Goal: Task Accomplishment & Management: Complete application form

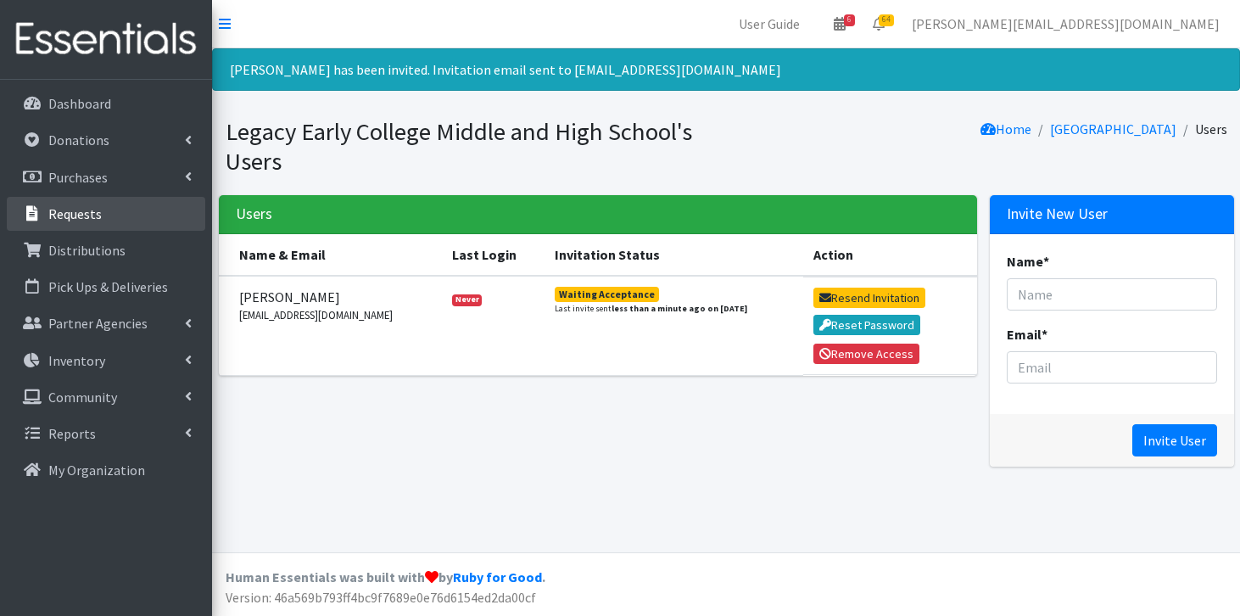
click at [110, 209] on link "Requests" at bounding box center [106, 214] width 198 height 34
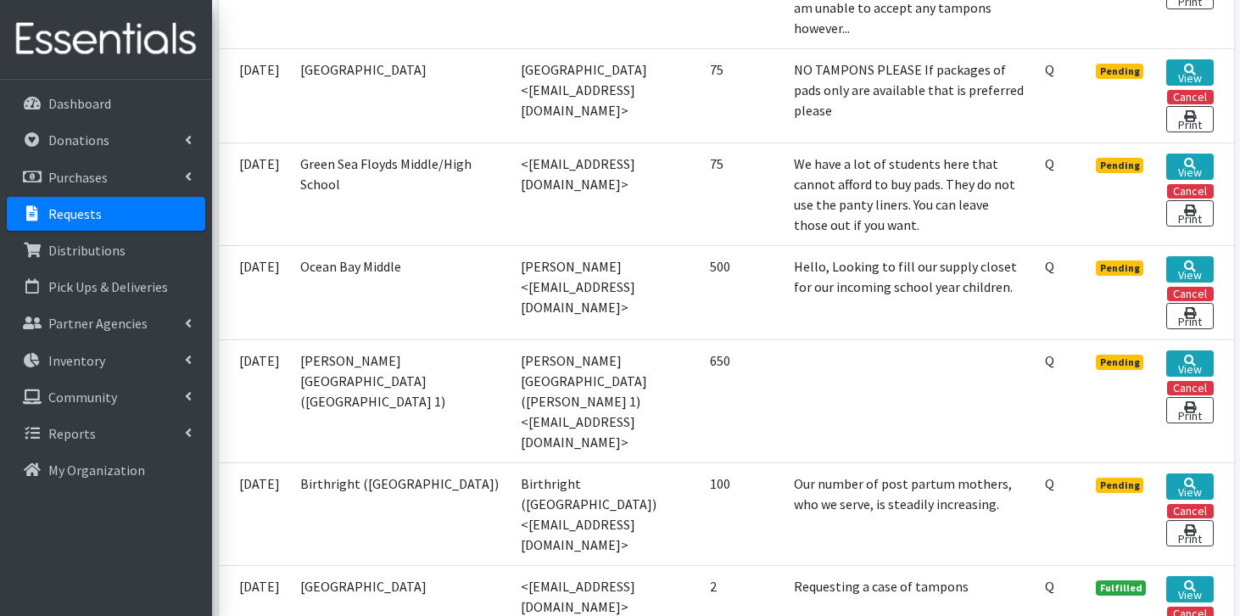
scroll to position [1432, 0]
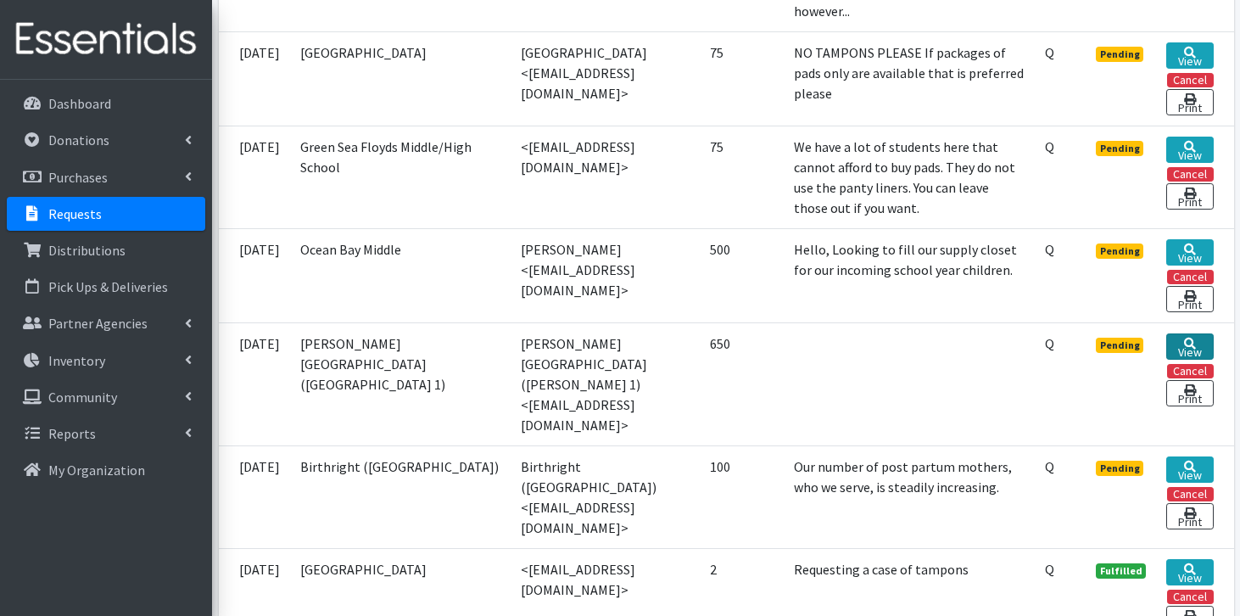
click at [1189, 338] on icon at bounding box center [1190, 344] width 12 height 12
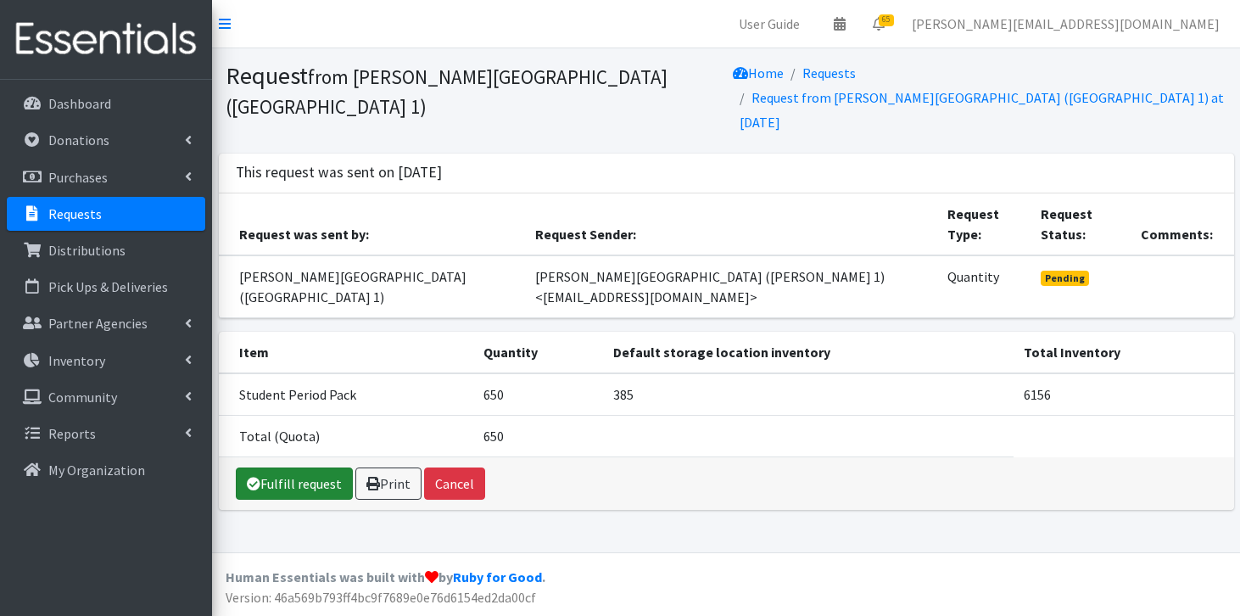
click at [326, 467] on link "Fulfill request" at bounding box center [294, 483] width 117 height 32
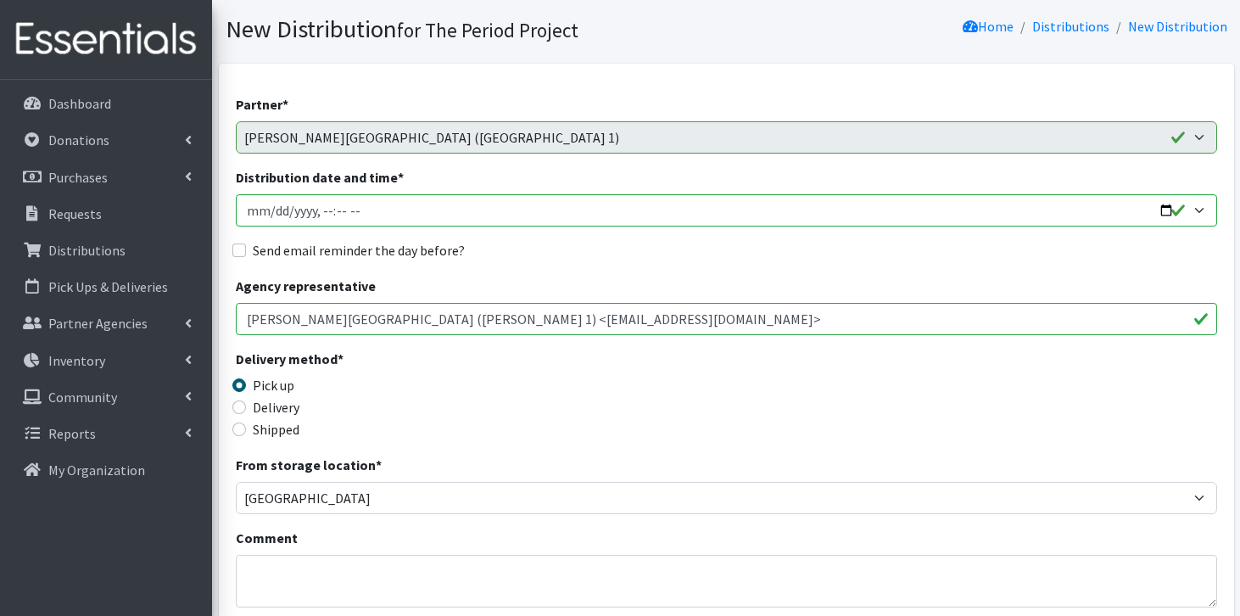
scroll to position [112, 0]
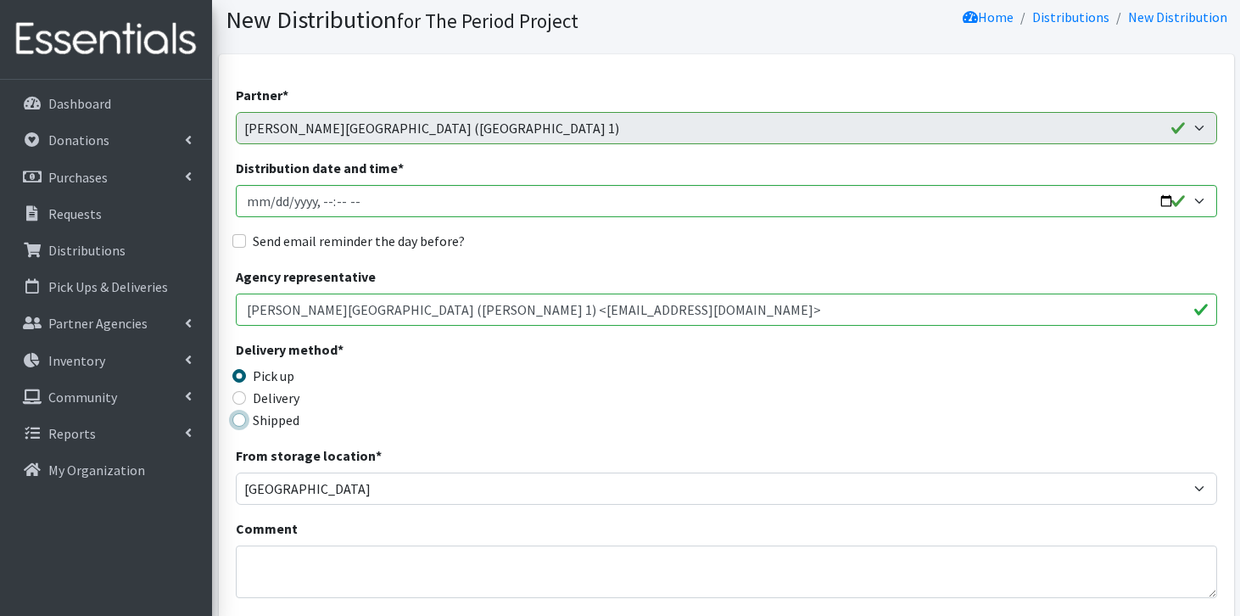
click at [243, 418] on input "Shipped" at bounding box center [239, 420] width 14 height 14
radio input "true"
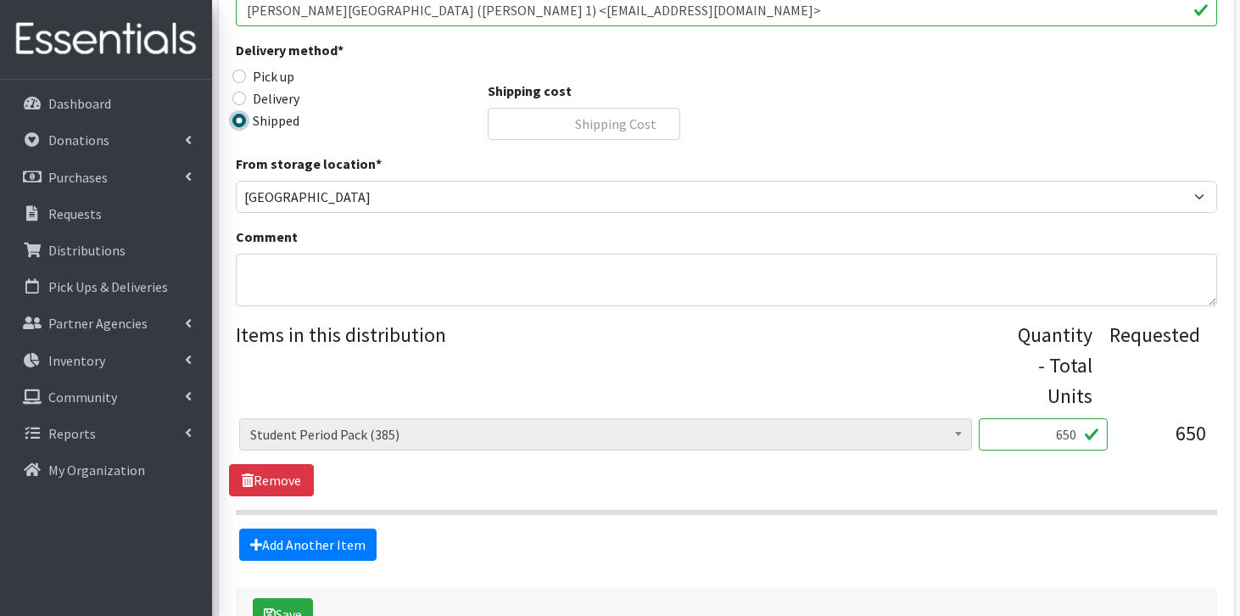
scroll to position [497, 0]
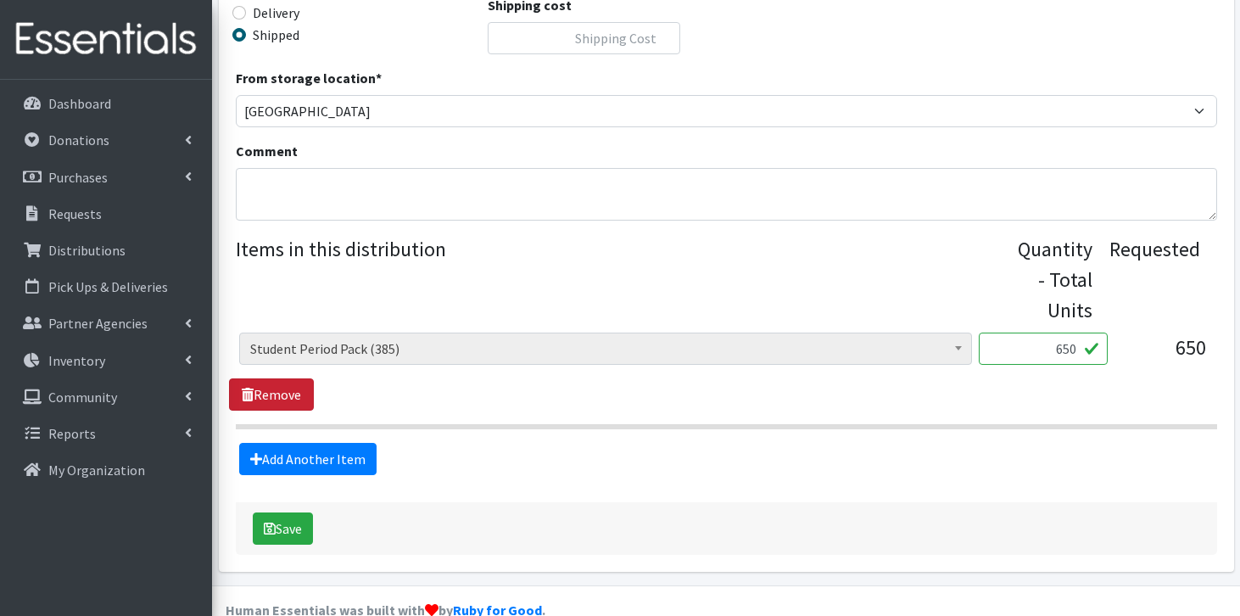
click at [265, 393] on link "Remove" at bounding box center [271, 394] width 85 height 32
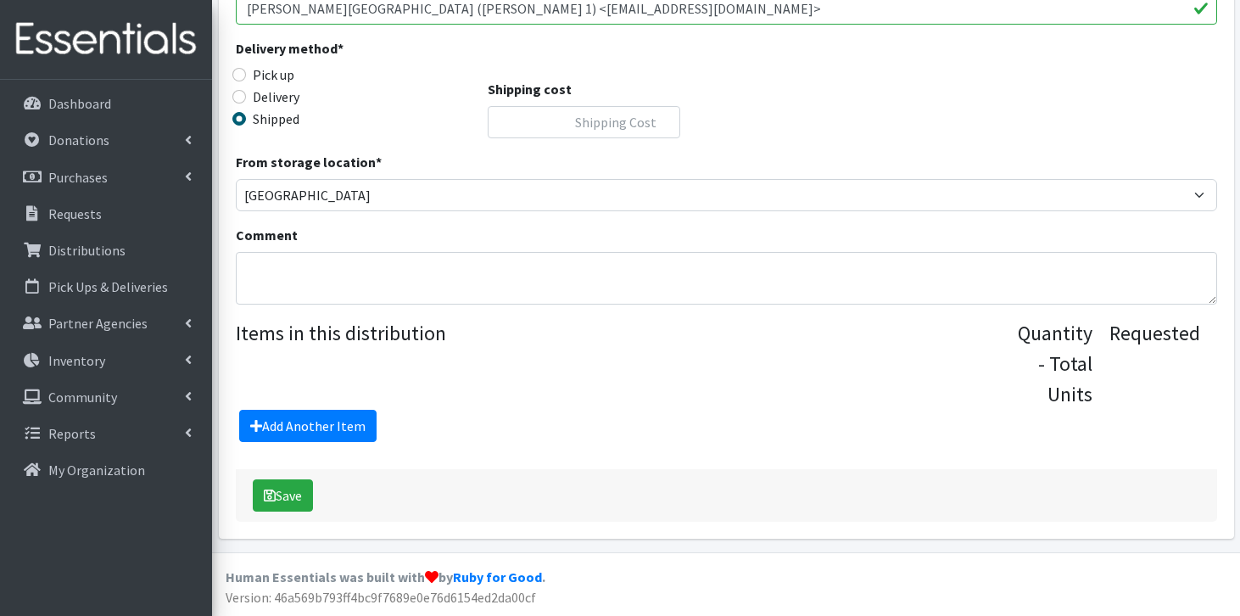
scroll to position [412, 0]
click at [293, 434] on link "Add Another Item" at bounding box center [307, 426] width 137 height 32
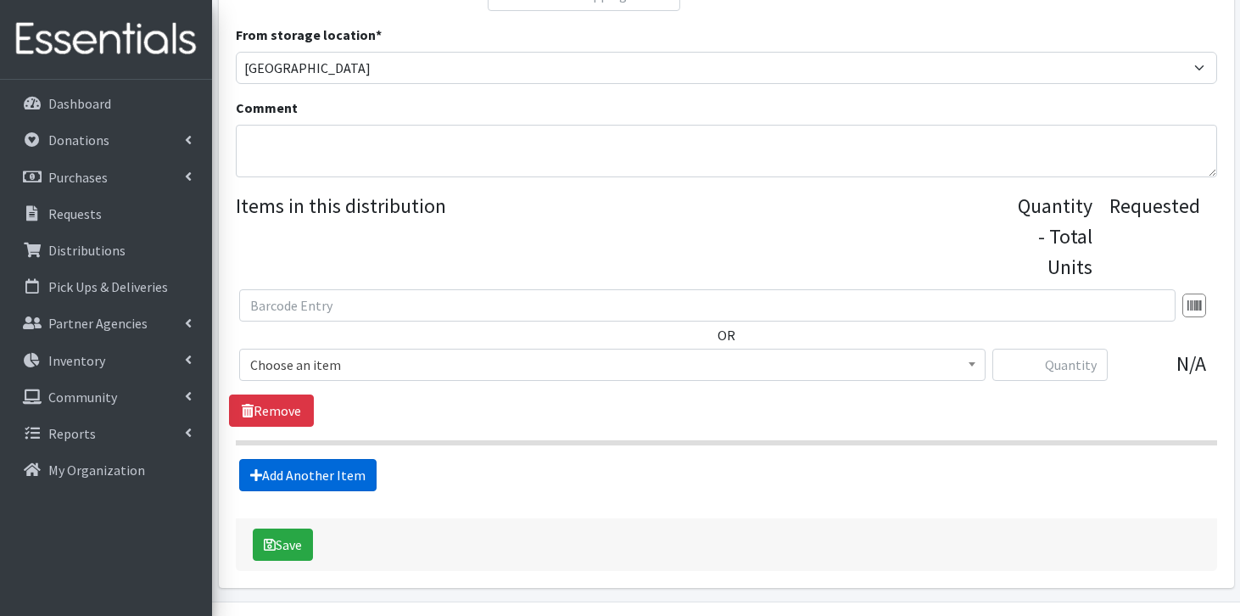
scroll to position [589, 0]
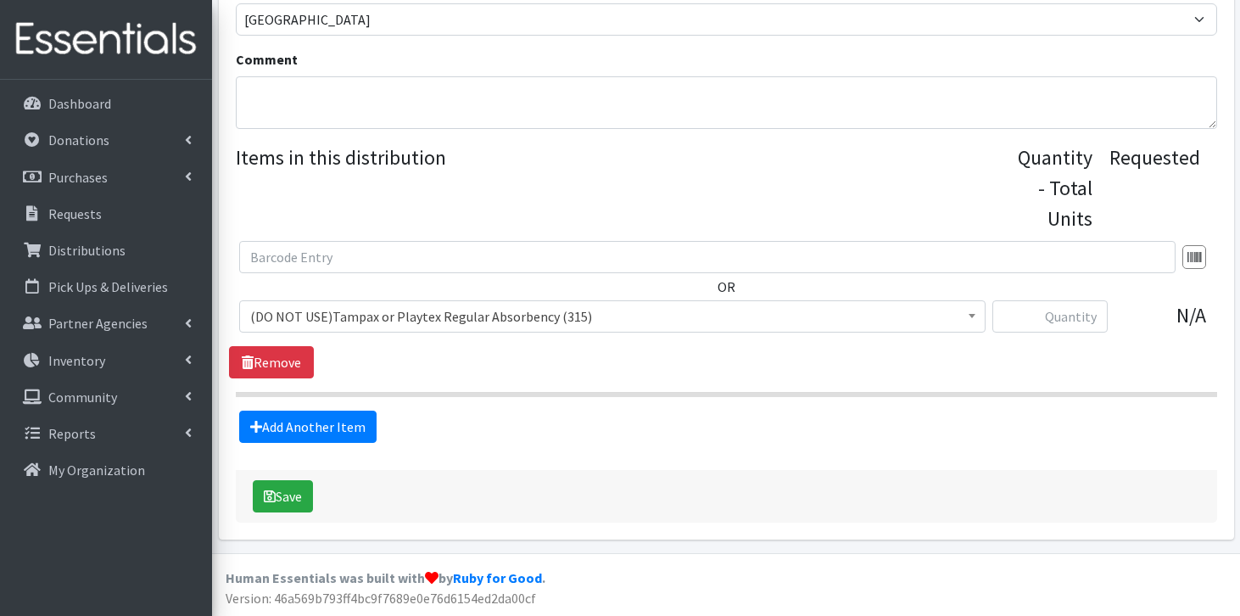
click at [419, 319] on span "(DO NOT USE)Tampax or Playtex Regular Absorbency (315)" at bounding box center [612, 316] width 724 height 24
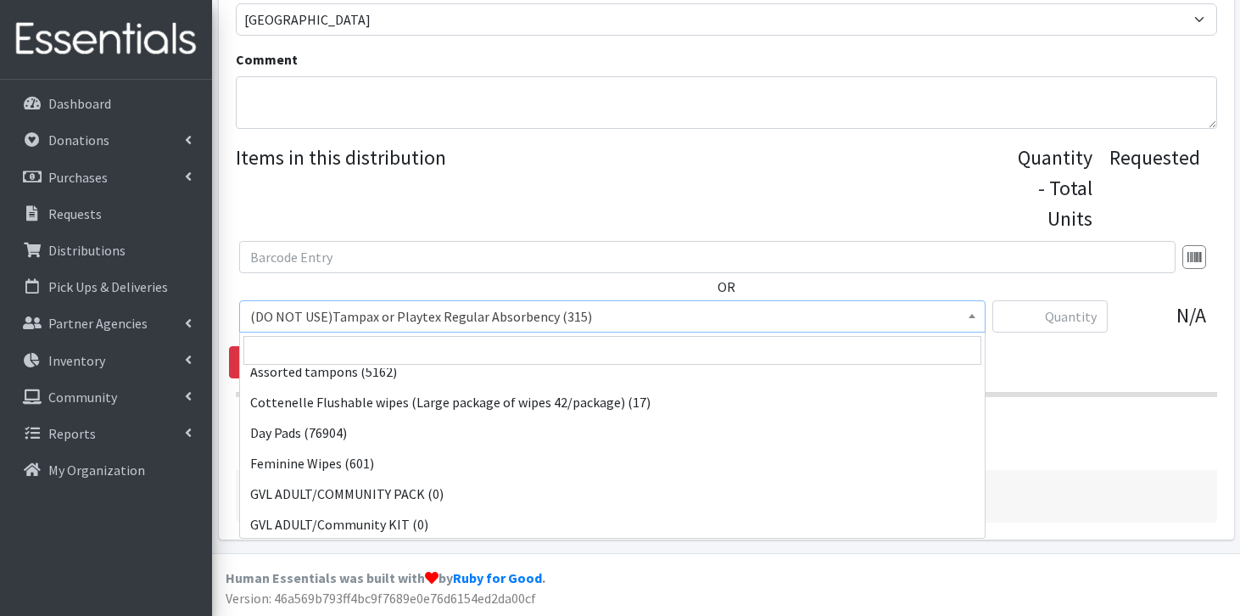
scroll to position [594, 0]
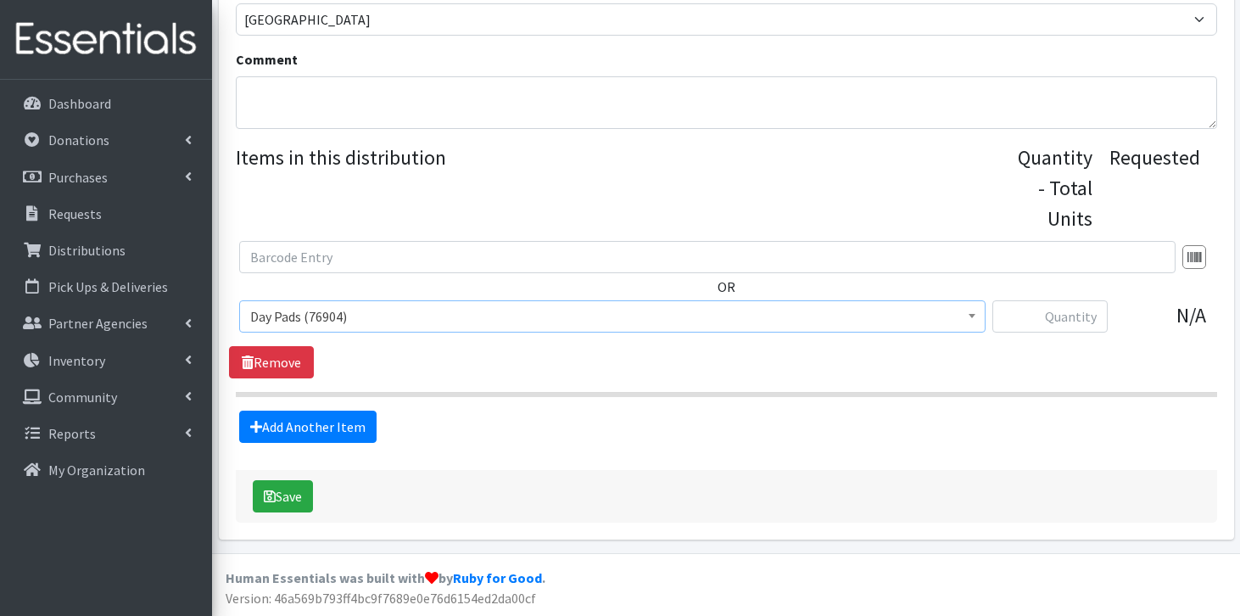
select select "7759"
click at [1060, 319] on input "text" at bounding box center [1049, 316] width 115 height 32
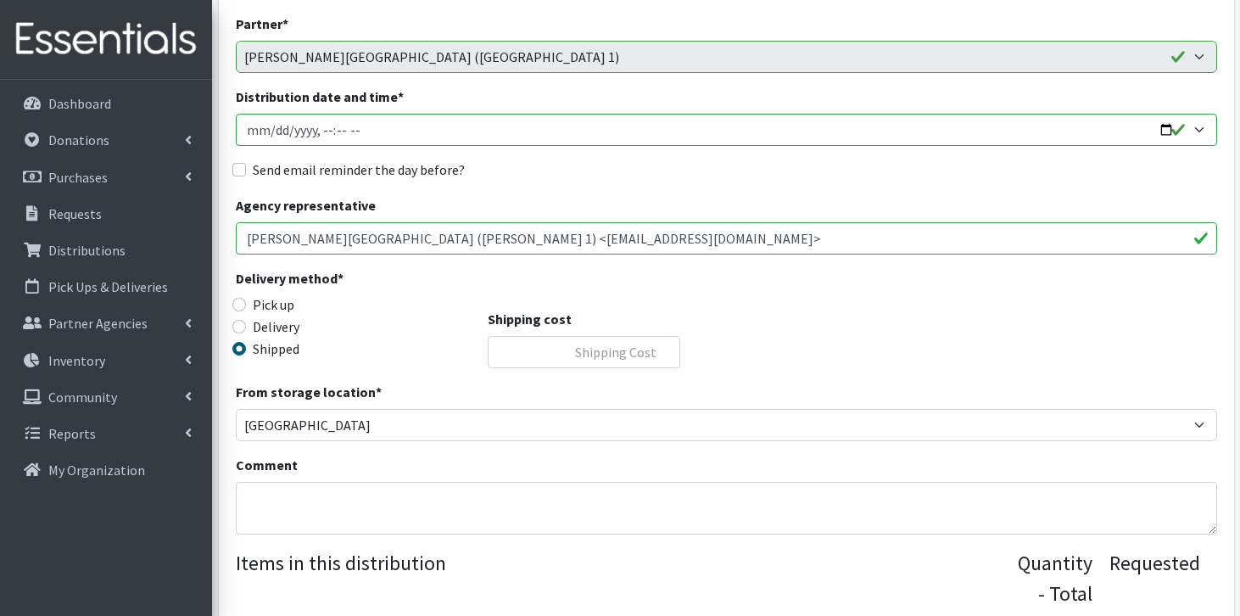
scroll to position [180, 0]
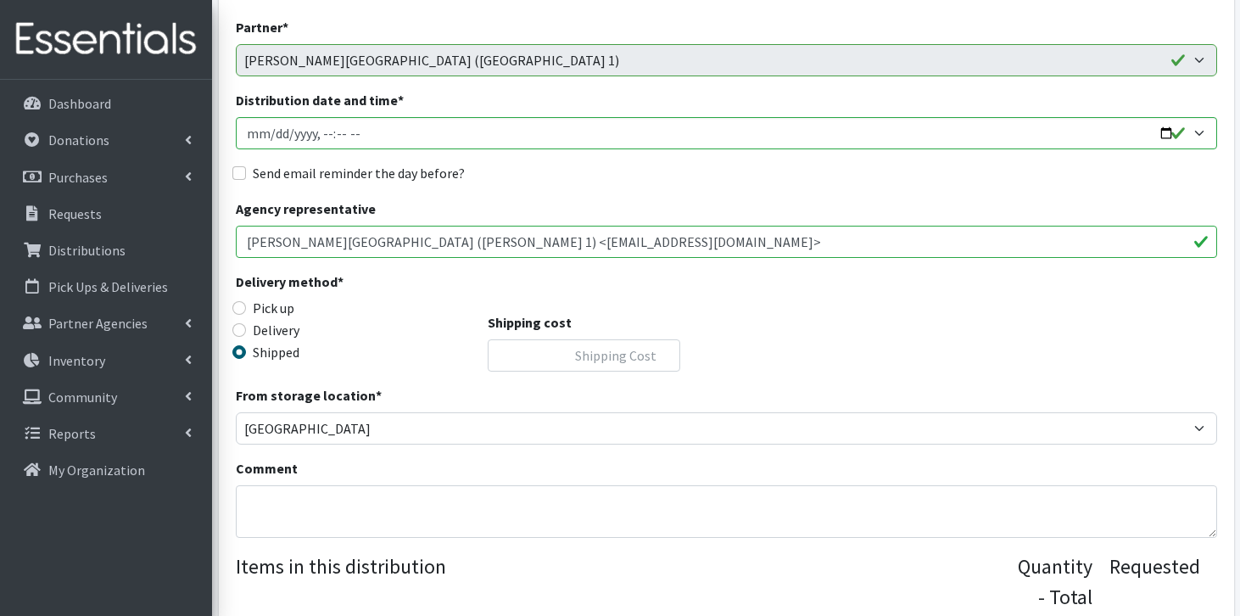
type input "650"
click at [533, 356] on input "Shipping cost" at bounding box center [584, 355] width 192 height 32
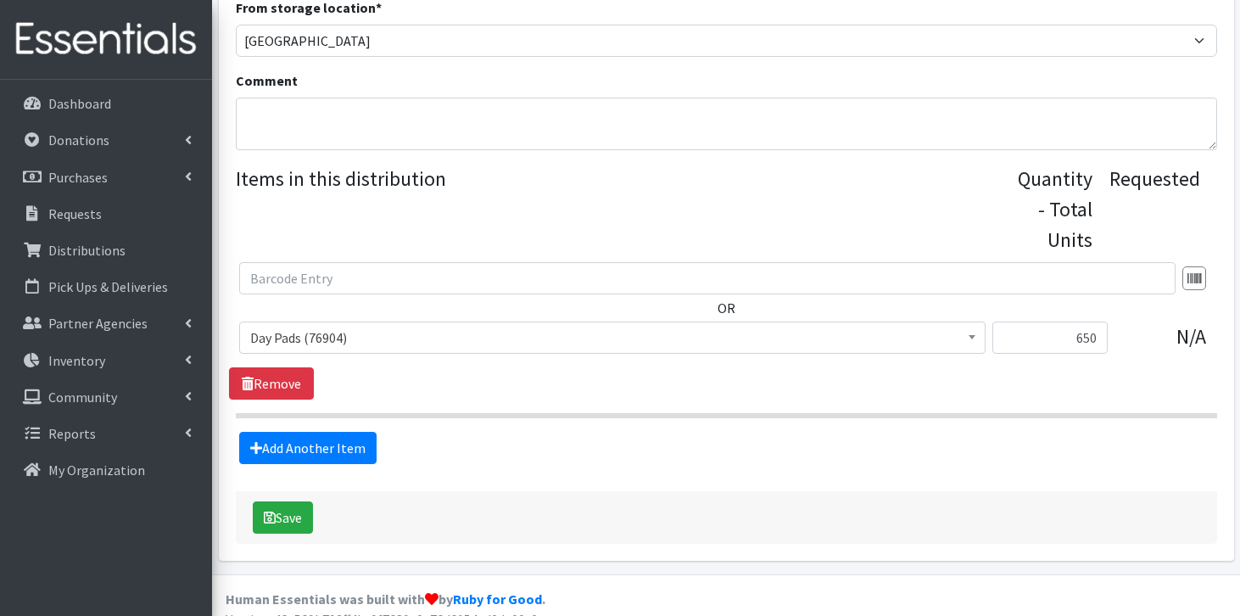
scroll to position [589, 0]
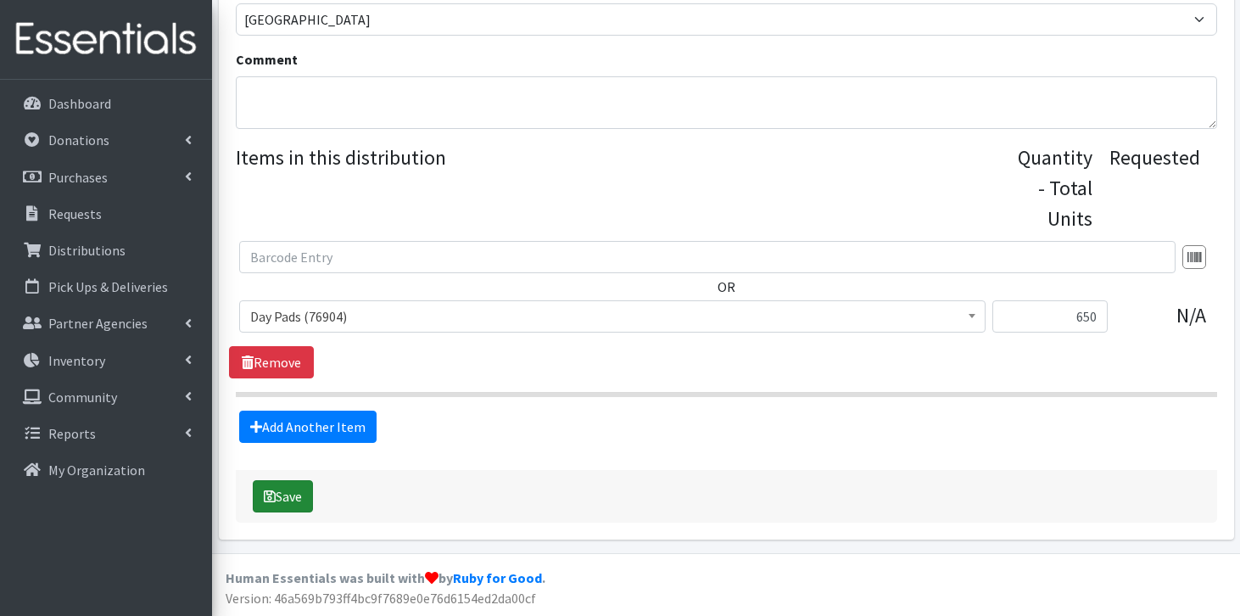
type input "14.02"
click at [279, 495] on button "Save" at bounding box center [283, 496] width 60 height 32
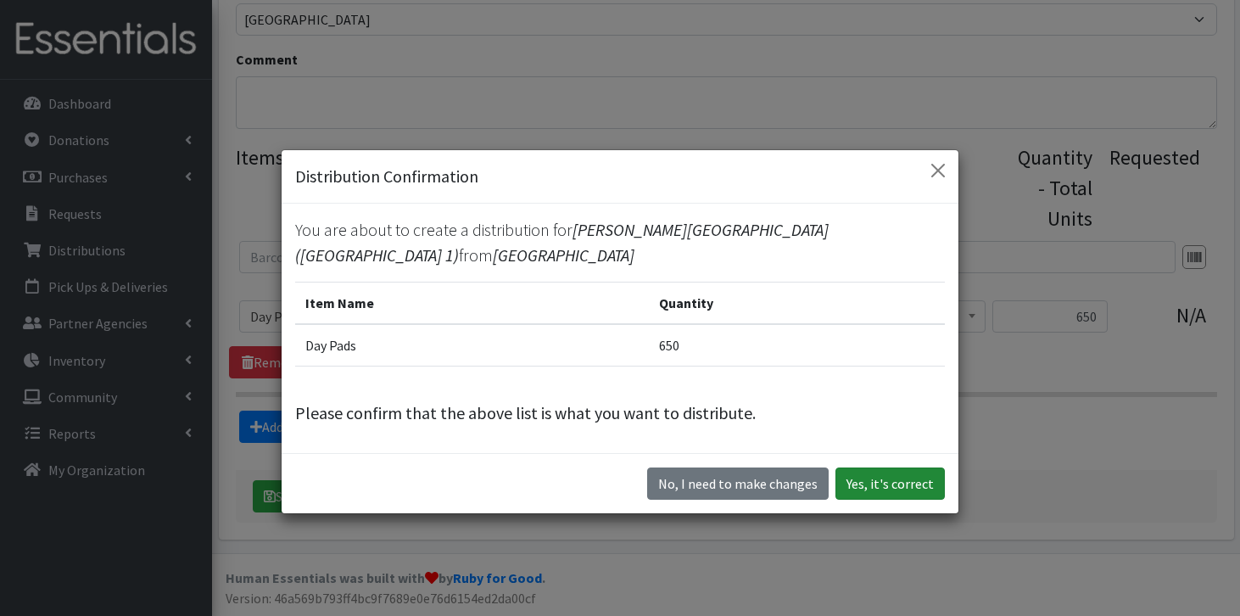
click at [856, 469] on button "Yes, it's correct" at bounding box center [889, 483] width 109 height 32
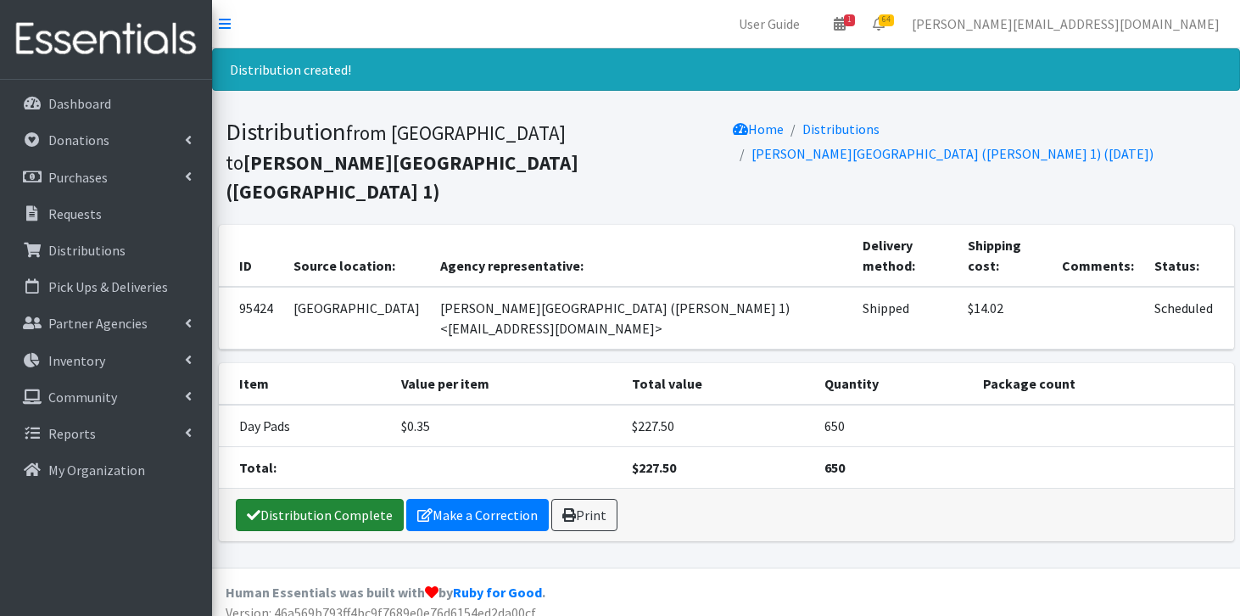
click at [368, 499] on link "Distribution Complete" at bounding box center [320, 515] width 168 height 32
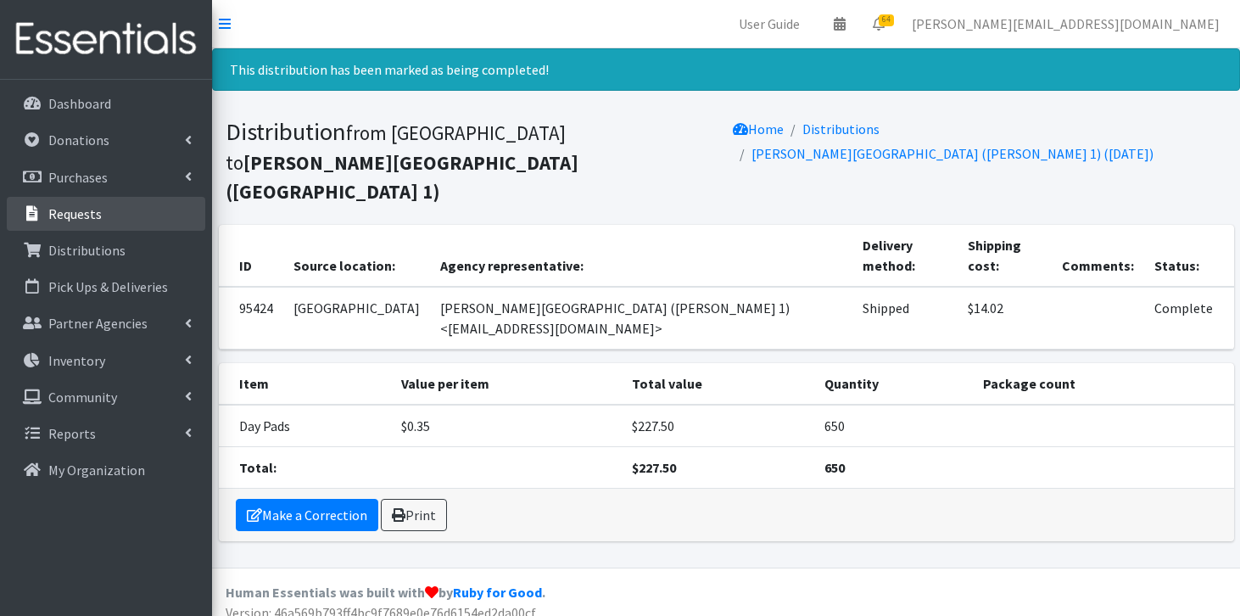
click at [101, 210] on link "Requests" at bounding box center [106, 214] width 198 height 34
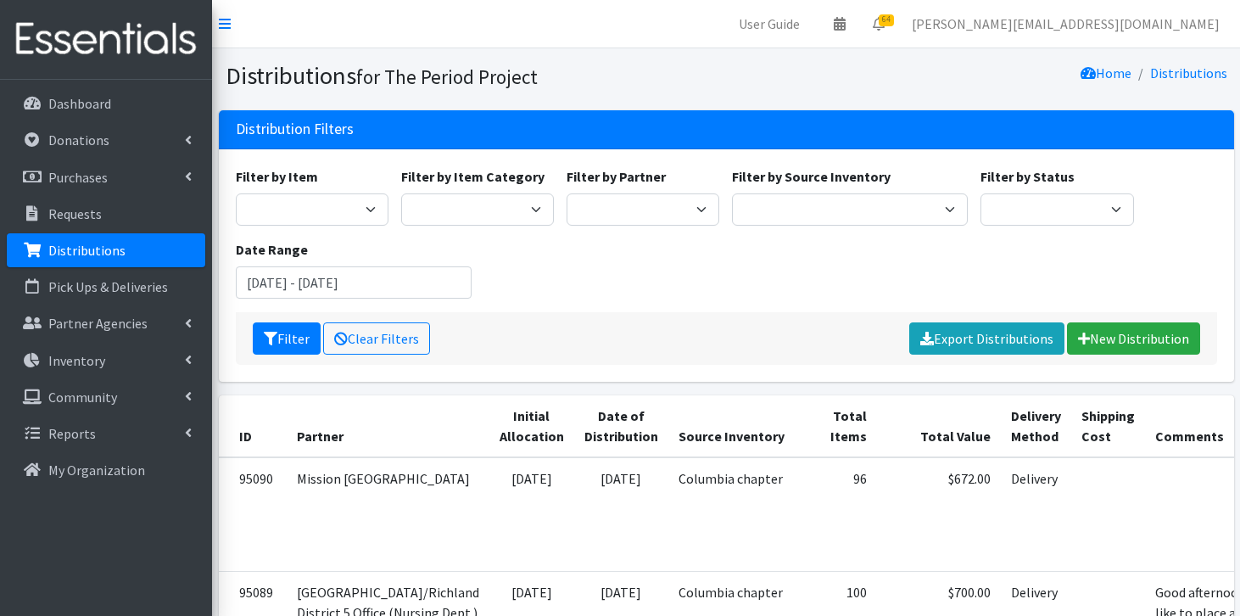
scroll to position [2794, 0]
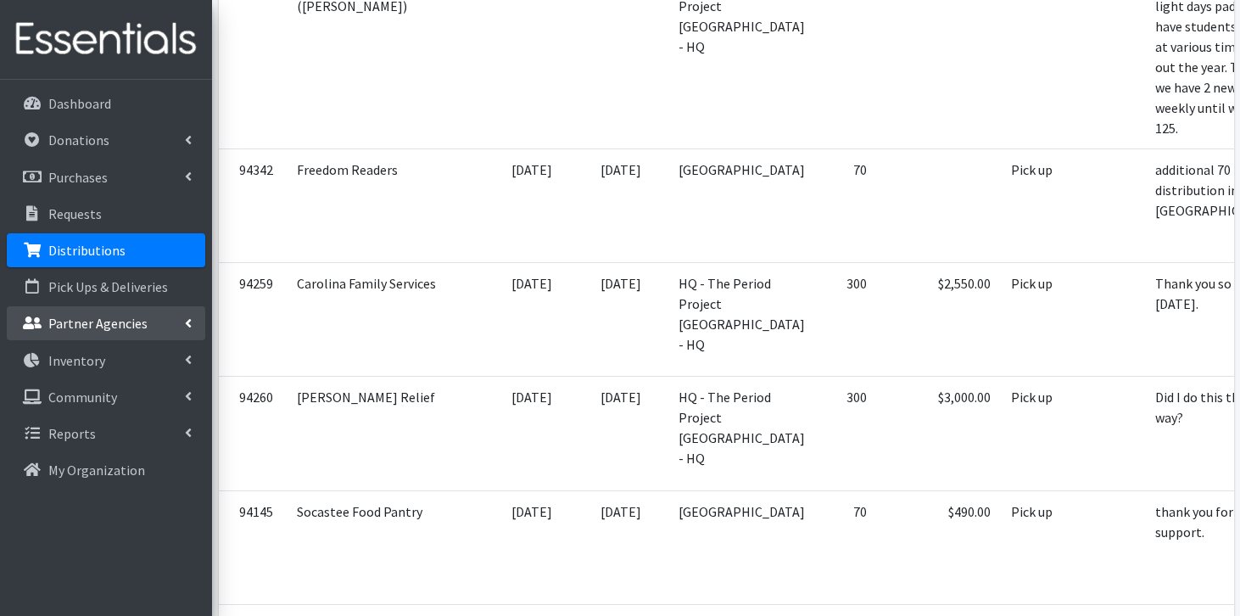
click at [111, 321] on p "Partner Agencies" at bounding box center [97, 323] width 99 height 17
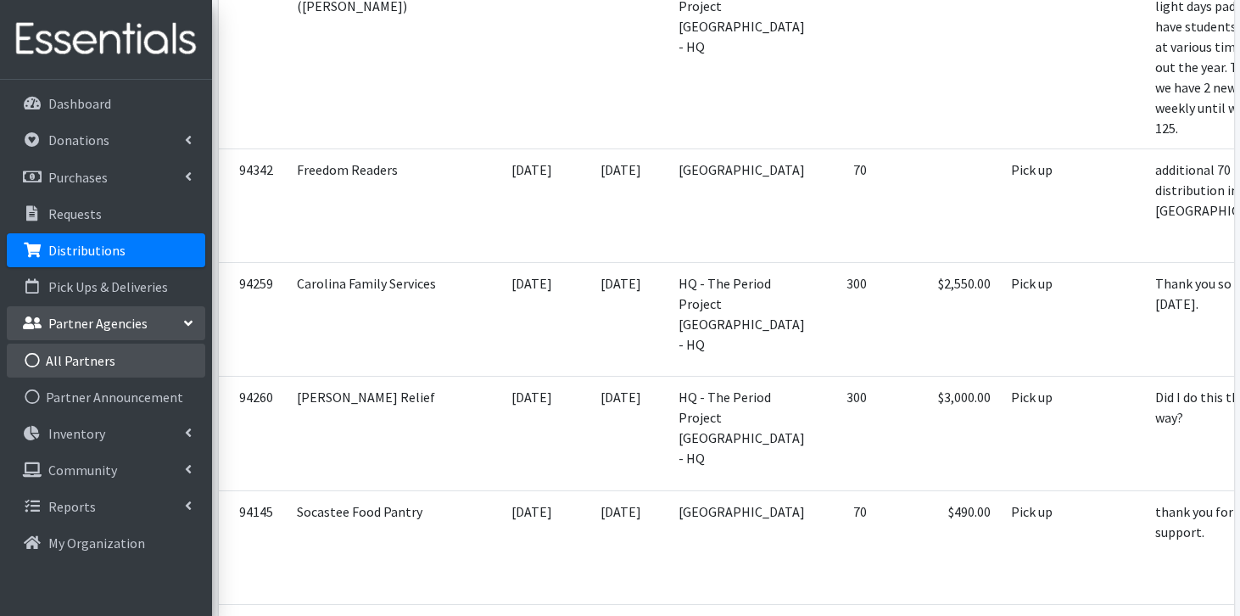
click at [113, 360] on link "All Partners" at bounding box center [106, 360] width 198 height 34
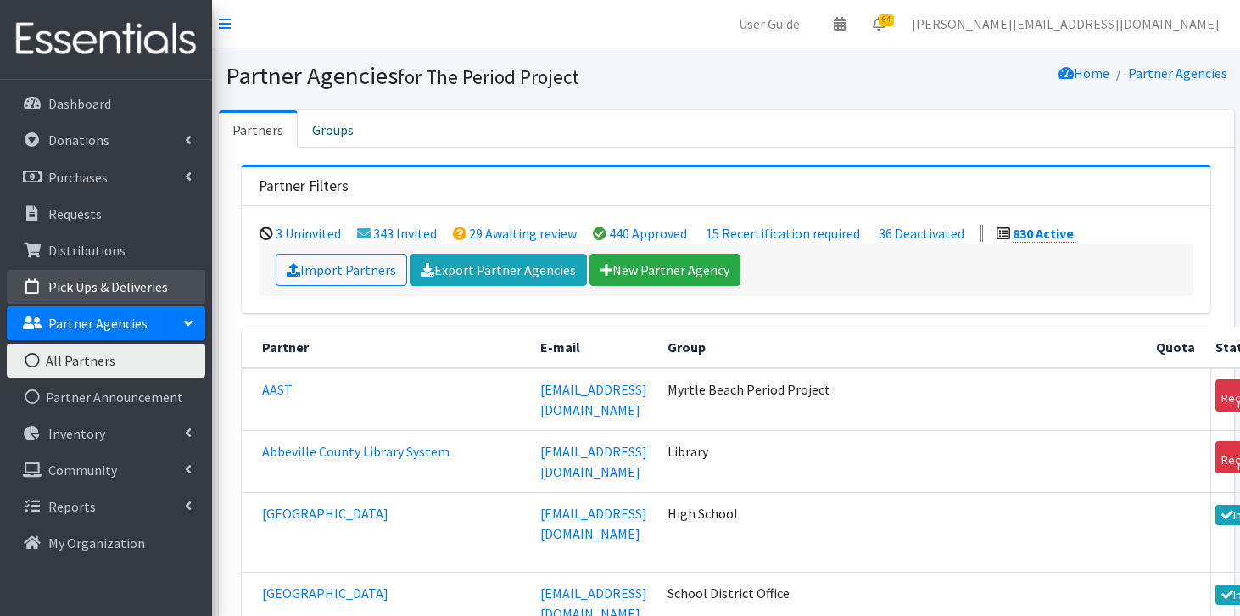
scroll to position [49186, 0]
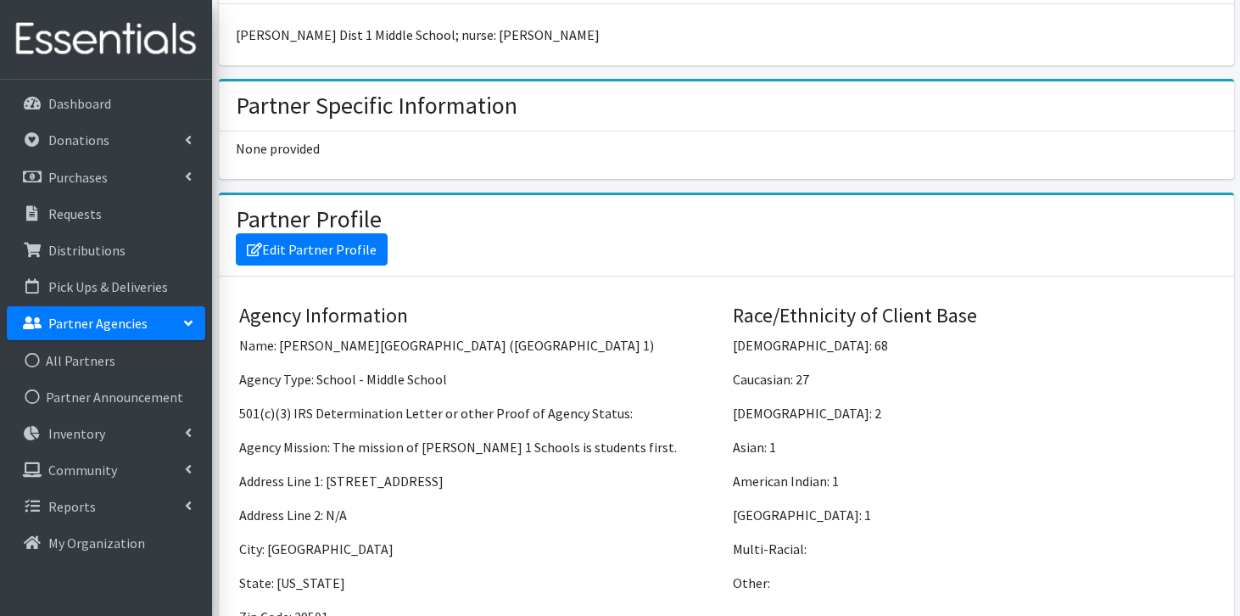
scroll to position [1134, 0]
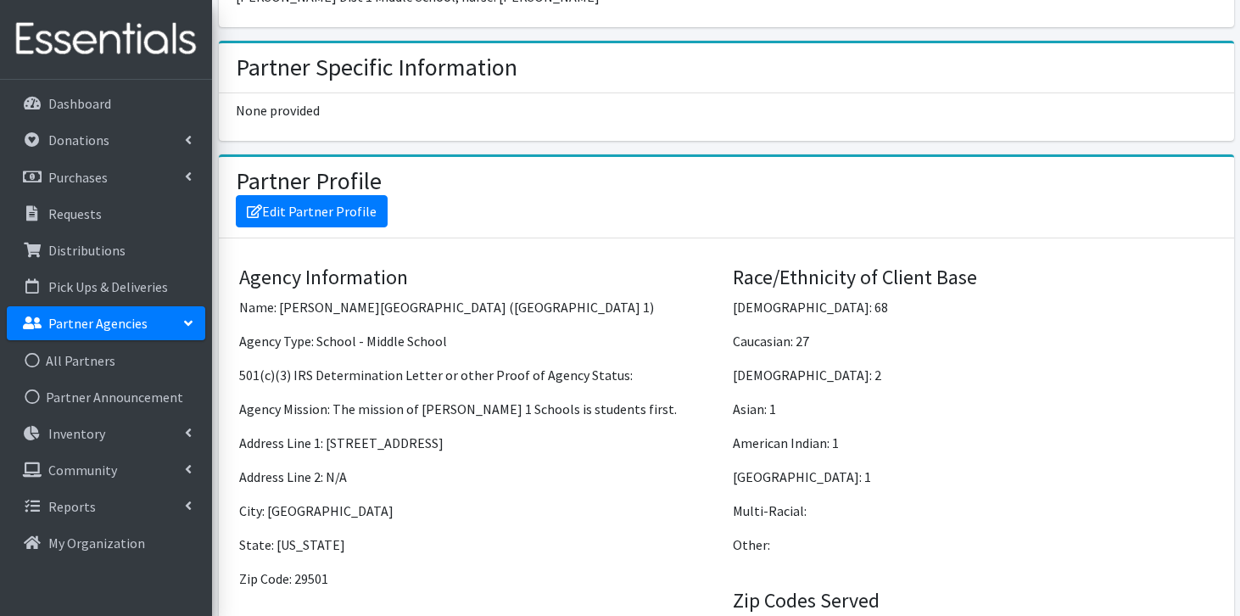
drag, startPoint x: 328, startPoint y: 413, endPoint x: 467, endPoint y: 416, distance: 139.1
click at [467, 432] on p "Address Line 1: 1102 S Ebenezer Road" at bounding box center [479, 442] width 481 height 20
copy p "1102 S Ebenezer Road"
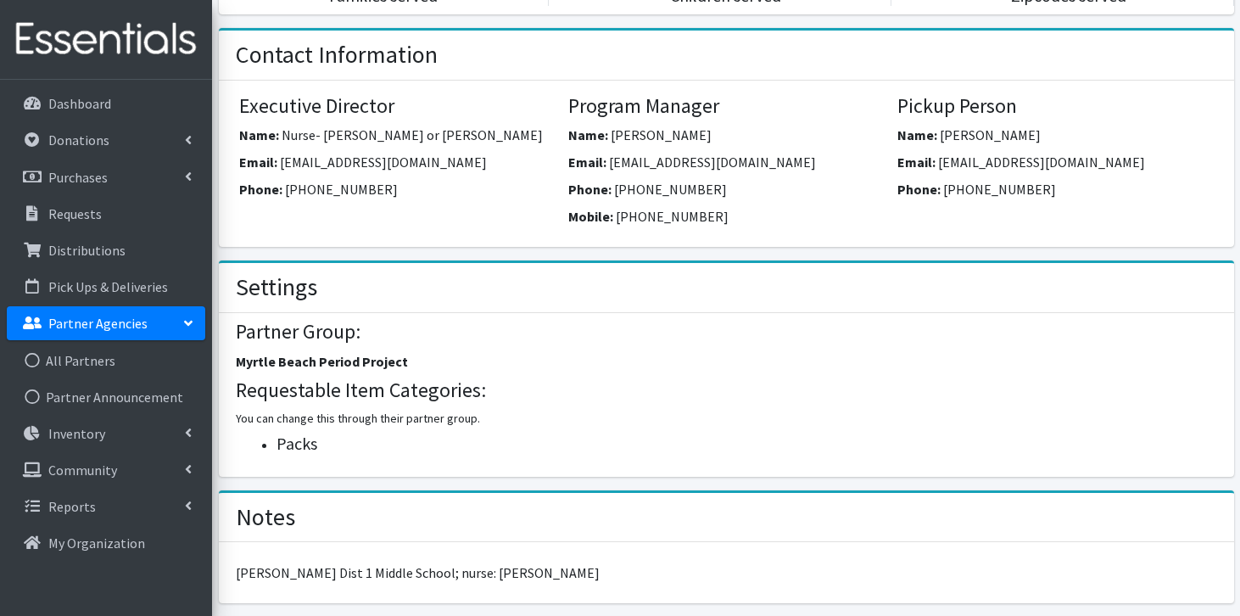
scroll to position [555, 0]
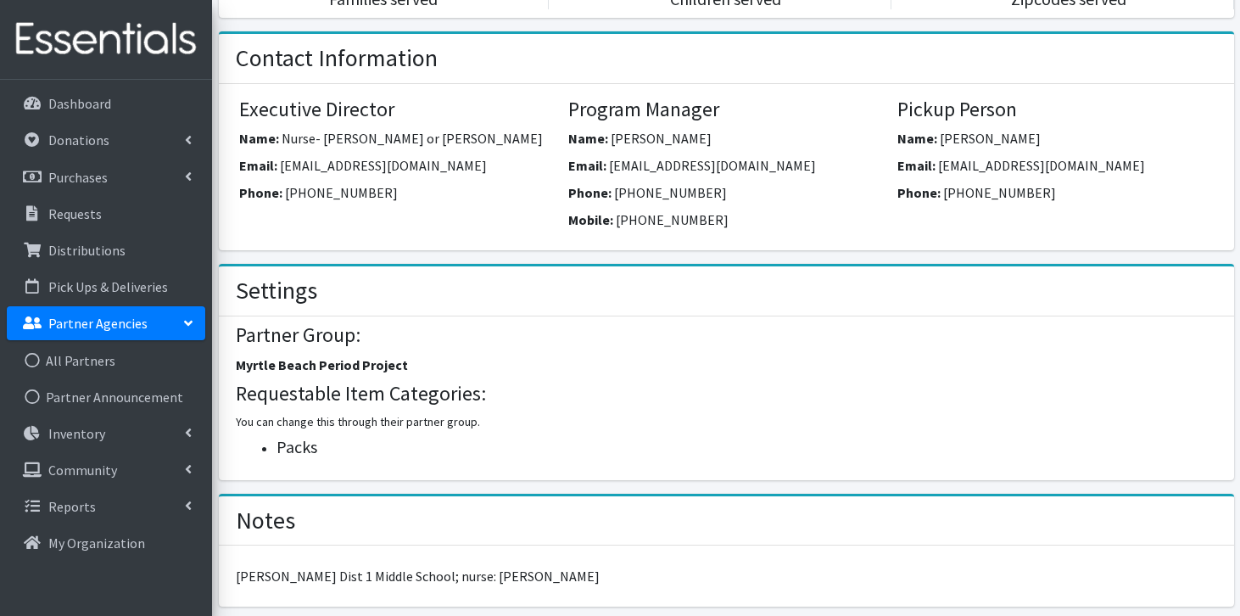
drag, startPoint x: 714, startPoint y: 109, endPoint x: 610, endPoint y: 99, distance: 104.8
click at [609, 128] on div "Name: Melanie McCluskey" at bounding box center [726, 141] width 316 height 27
copy span "Melanie McCluskey"
drag, startPoint x: 734, startPoint y: 137, endPoint x: 612, endPoint y: 135, distance: 122.1
click at [611, 157] on span "mmccluskey@fsd1.org" at bounding box center [712, 165] width 207 height 17
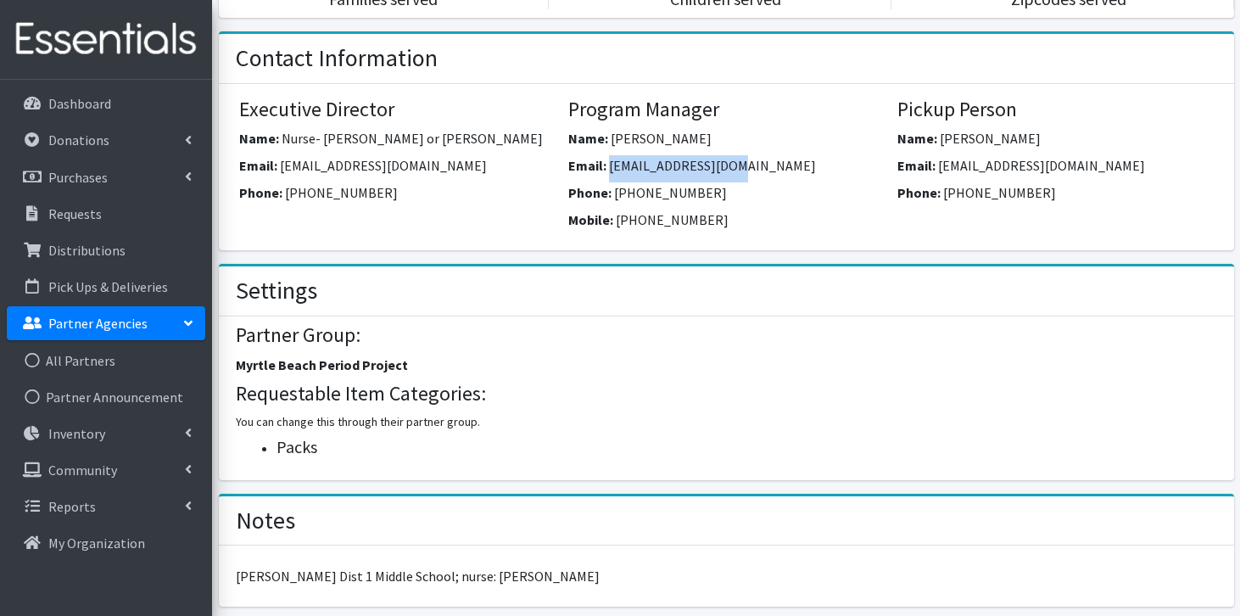
copy span "mmccluskey@fsd1.org"
drag, startPoint x: 687, startPoint y: 165, endPoint x: 618, endPoint y: 159, distance: 69.0
click at [617, 184] on span "843-758-6808" at bounding box center [670, 192] width 113 height 17
copy span "43-758-6808"
